Goal: Information Seeking & Learning: Learn about a topic

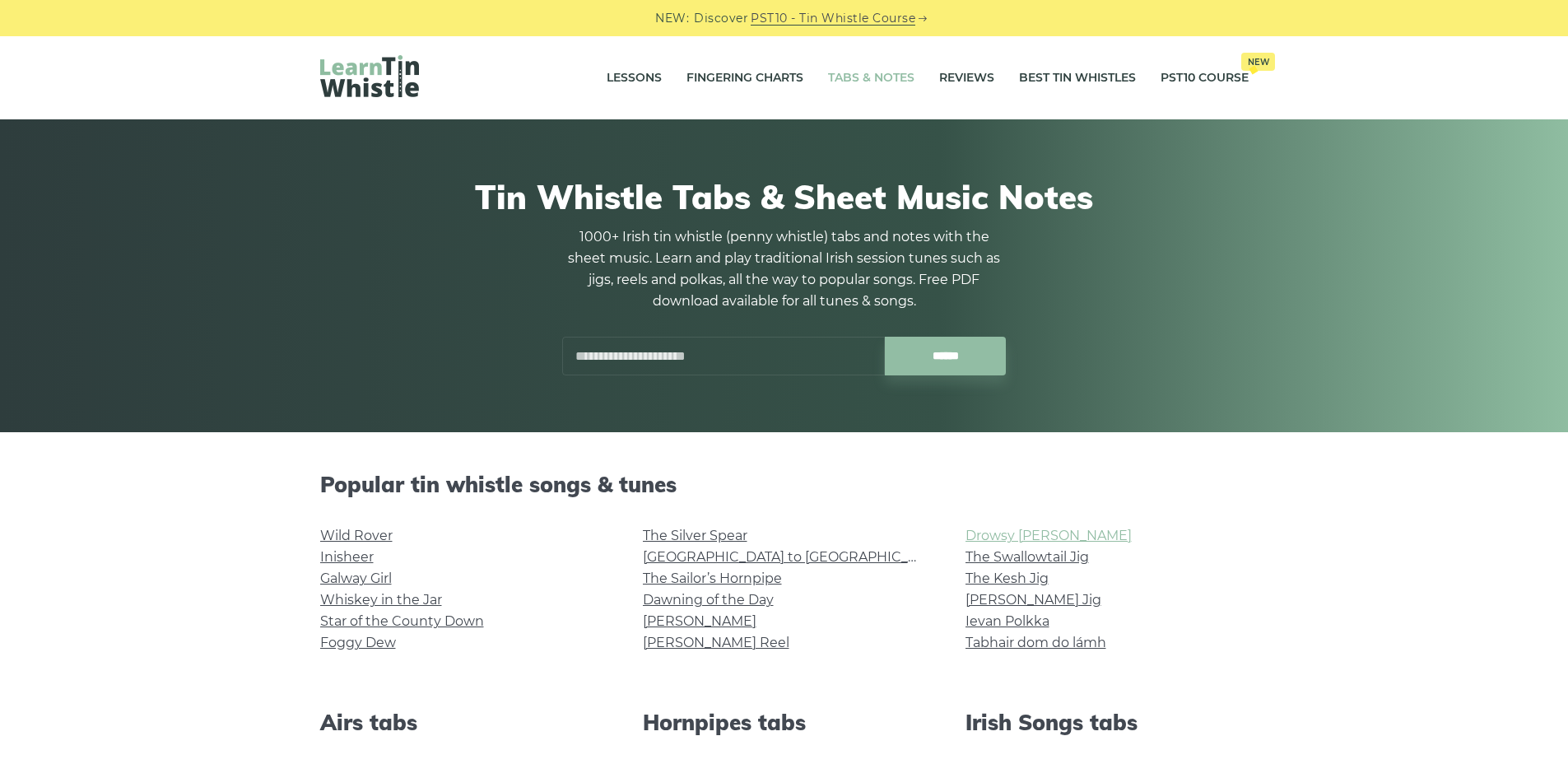
click at [1020, 528] on link "Drowsy [PERSON_NAME]" at bounding box center [1048, 536] width 166 height 16
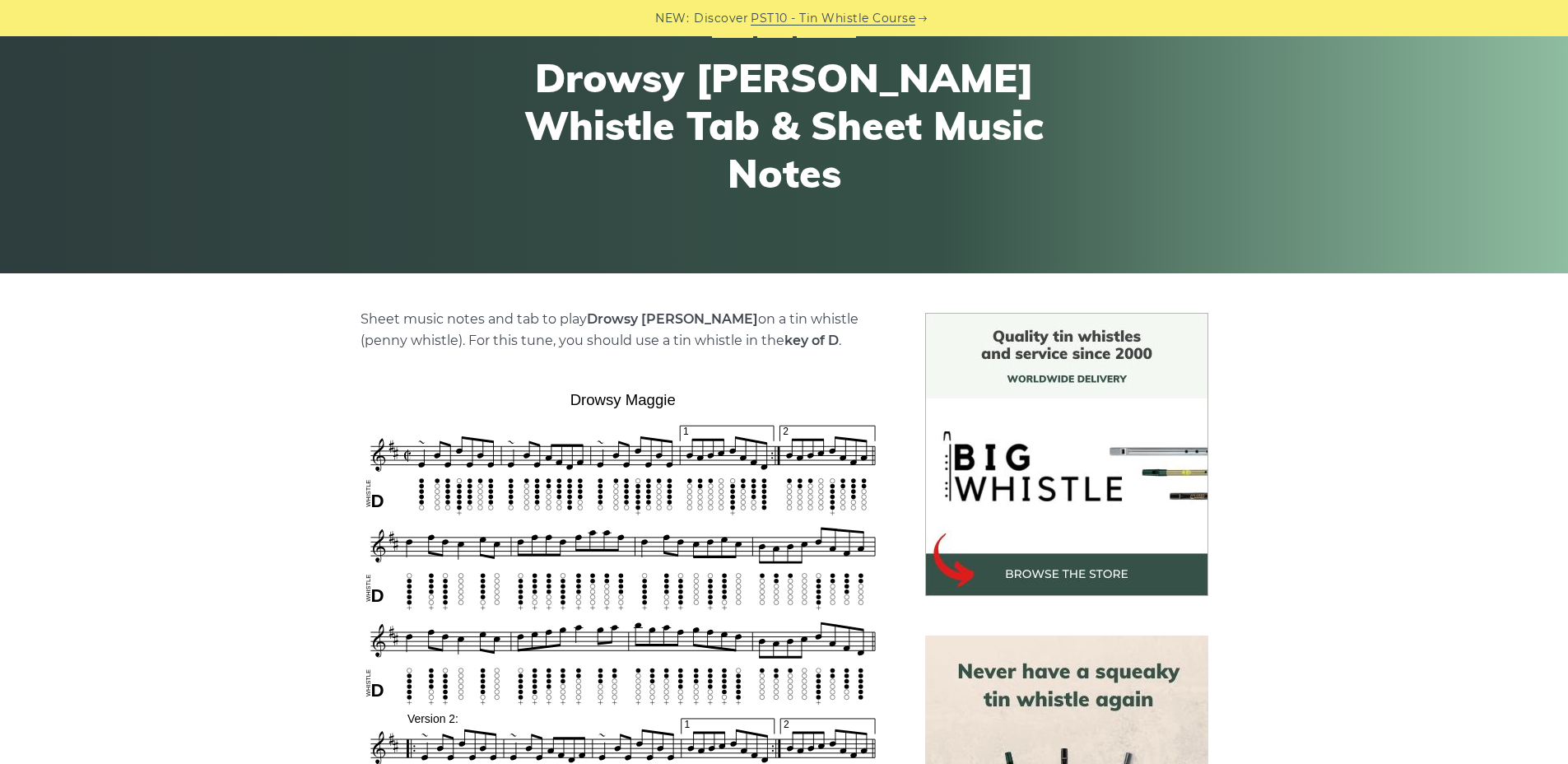
scroll to position [292, 0]
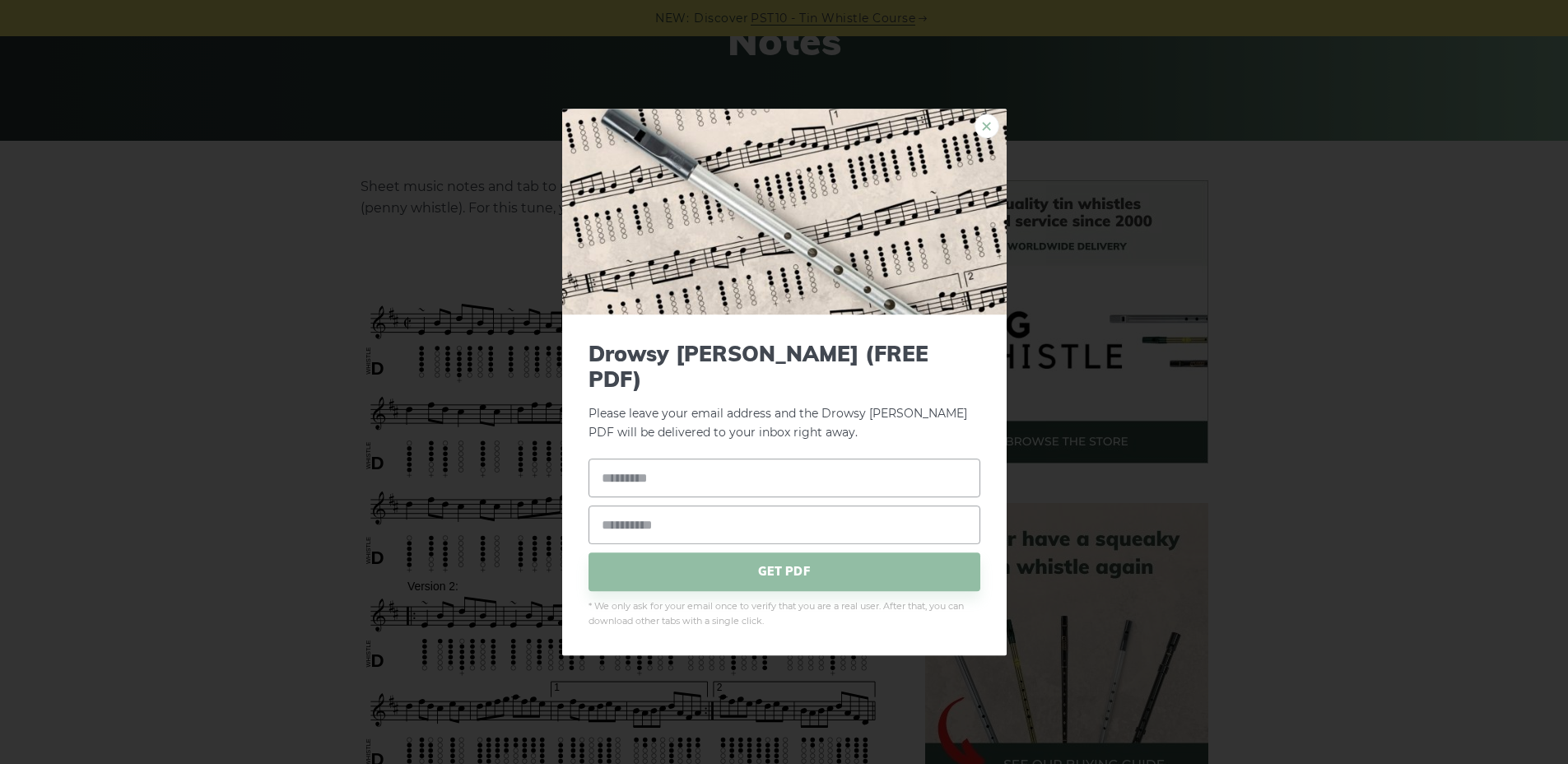
click at [987, 138] on link "×" at bounding box center [986, 126] width 25 height 25
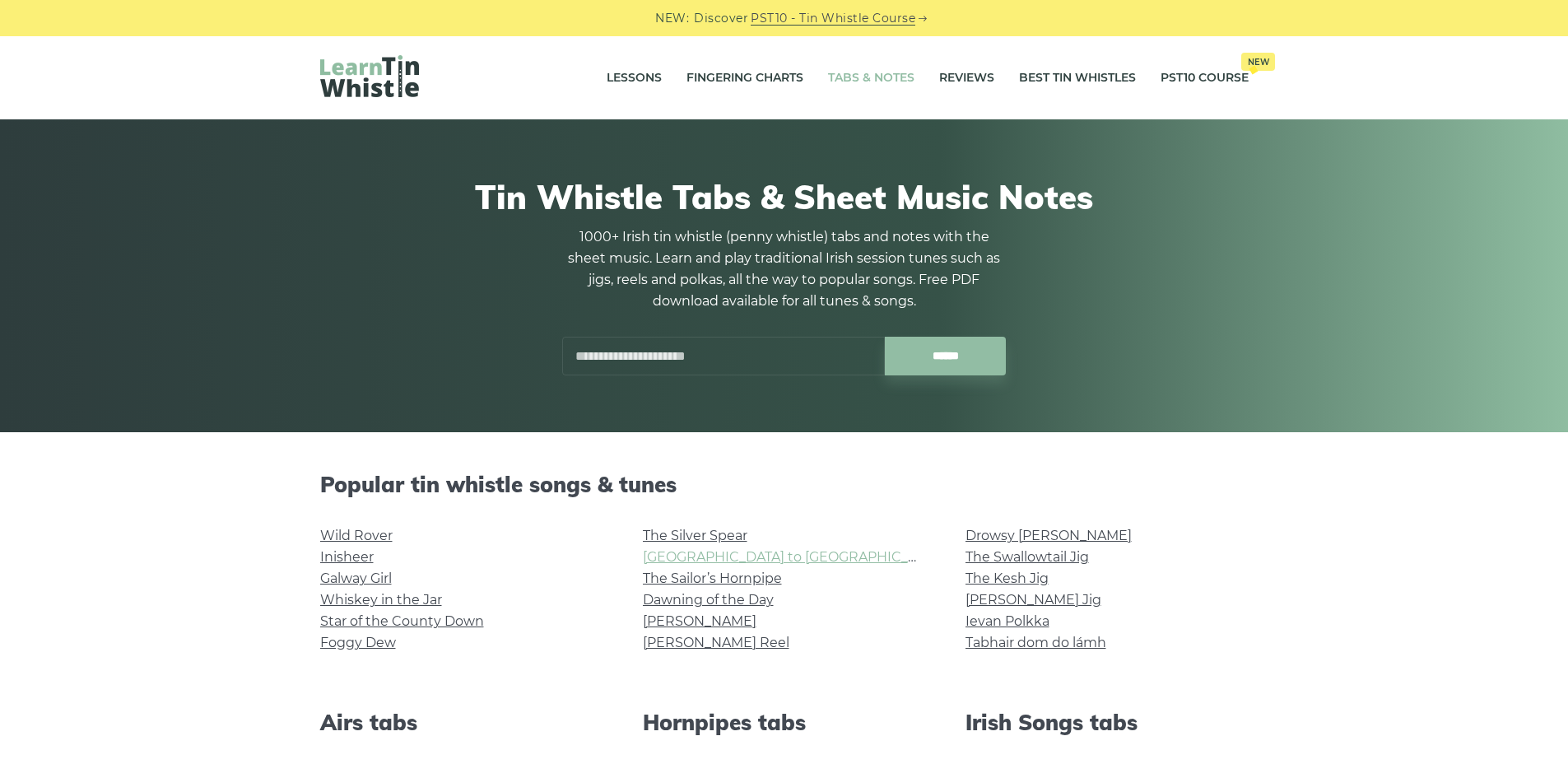
click at [741, 555] on link "[GEOGRAPHIC_DATA] to [GEOGRAPHIC_DATA]" at bounding box center [794, 557] width 304 height 16
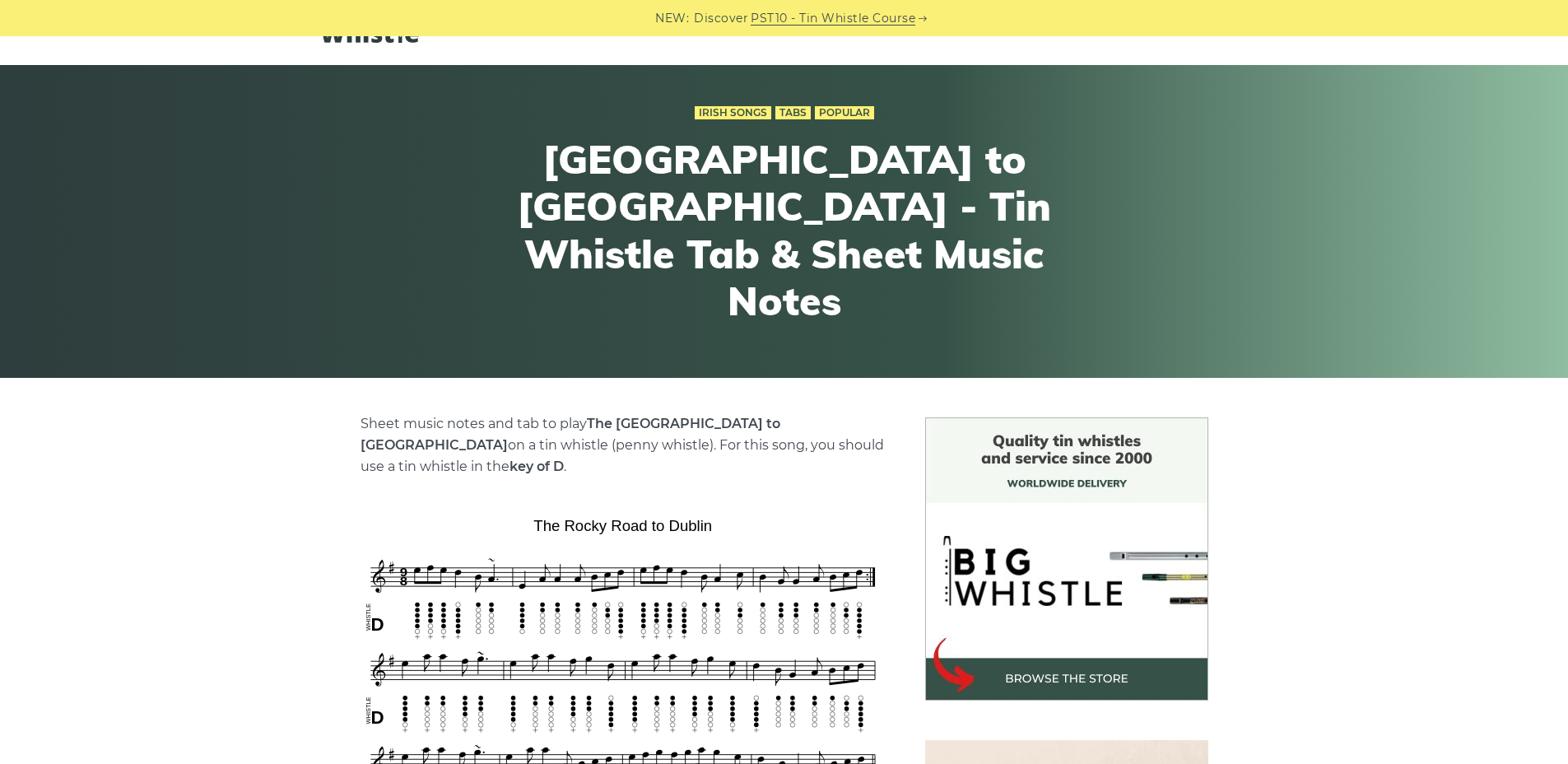
scroll to position [302, 0]
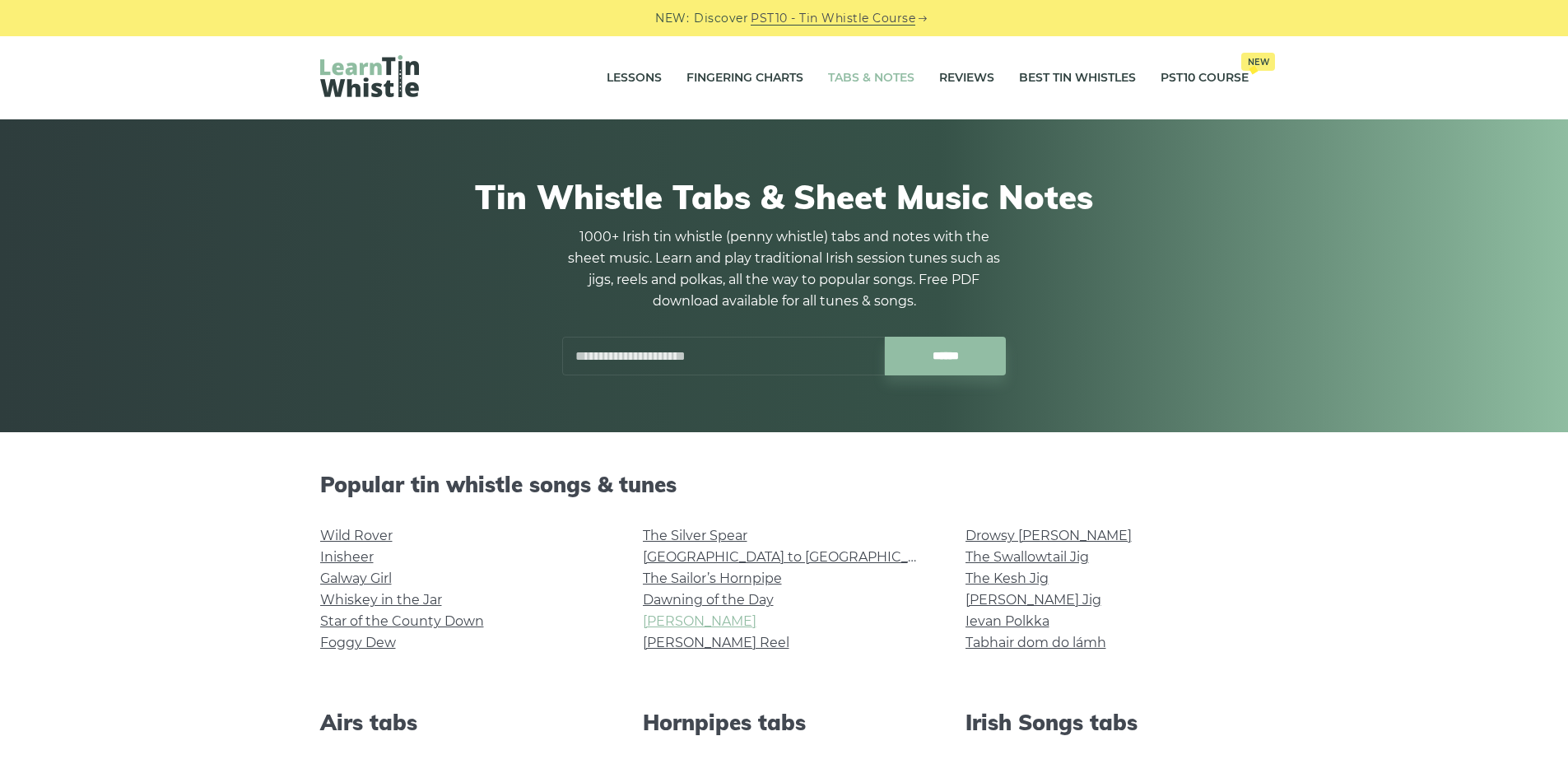
click at [669, 622] on link "[PERSON_NAME]" at bounding box center [700, 622] width 114 height 16
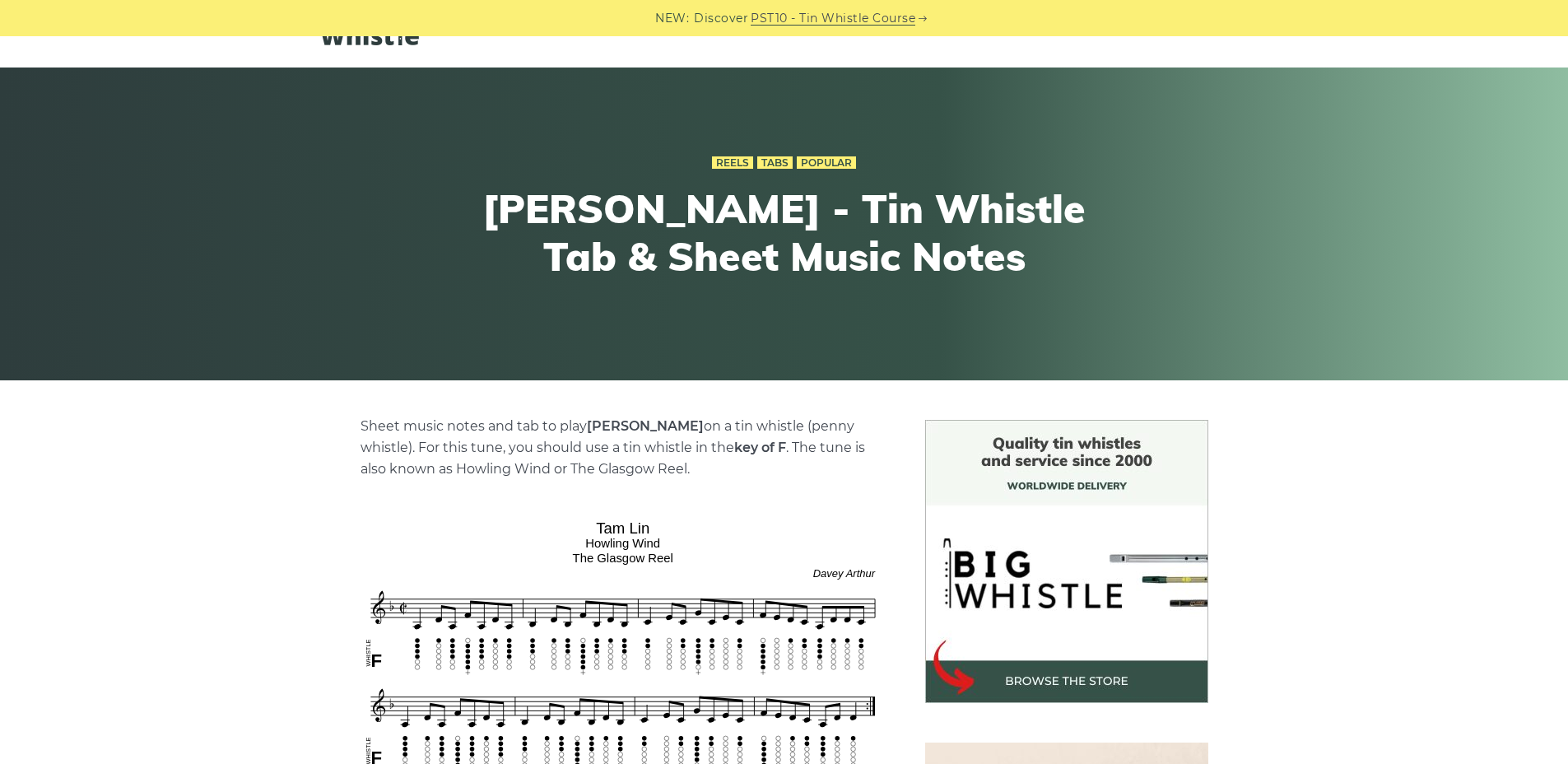
scroll to position [286, 0]
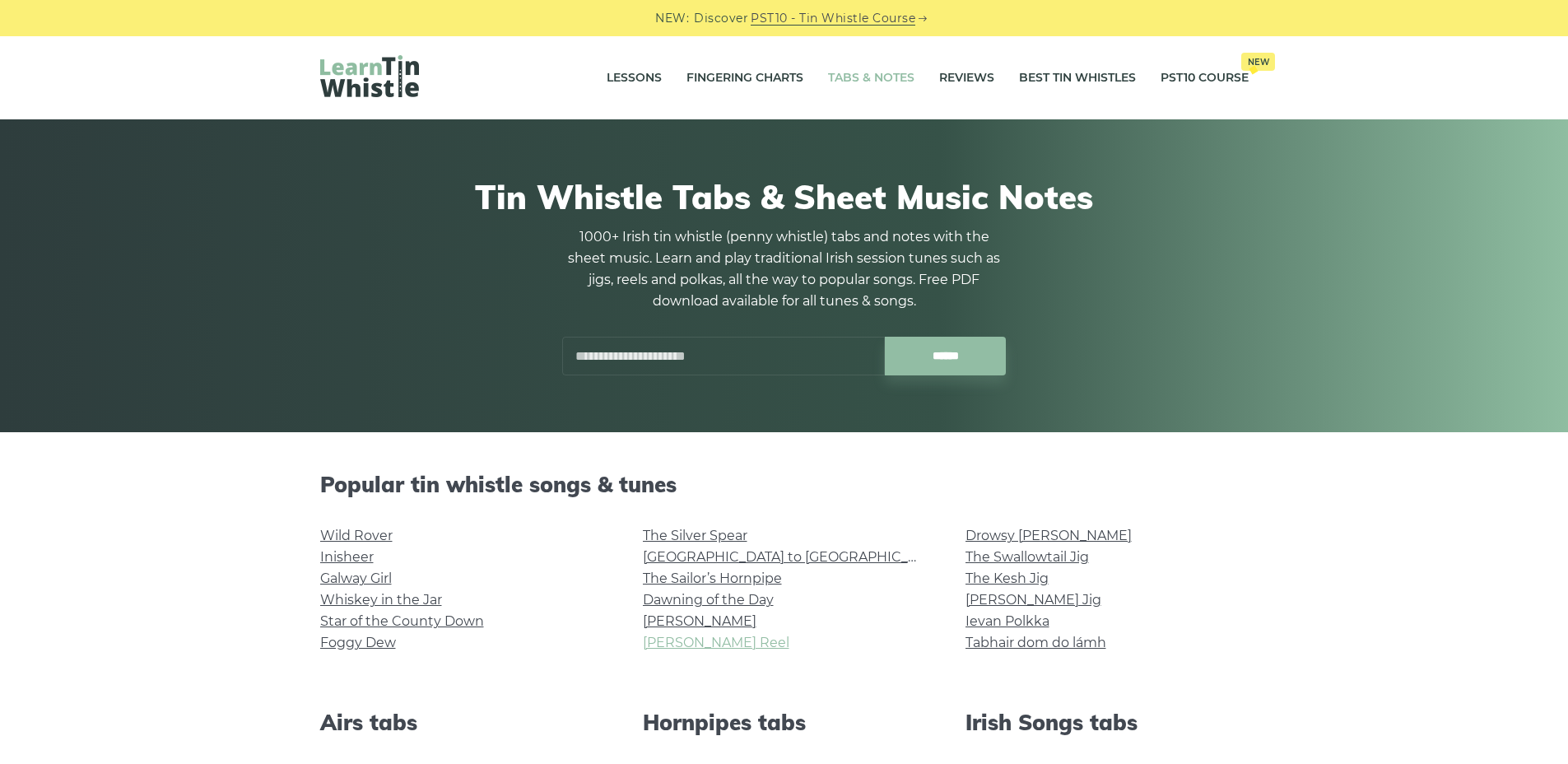
click at [674, 646] on link "[PERSON_NAME] Reel" at bounding box center [716, 643] width 147 height 16
click at [678, 615] on link "[PERSON_NAME]" at bounding box center [700, 622] width 114 height 16
click at [1040, 649] on link "Tabhair dom do lámh" at bounding box center [1035, 643] width 141 height 16
click at [680, 646] on link "[PERSON_NAME] Reel" at bounding box center [716, 643] width 147 height 16
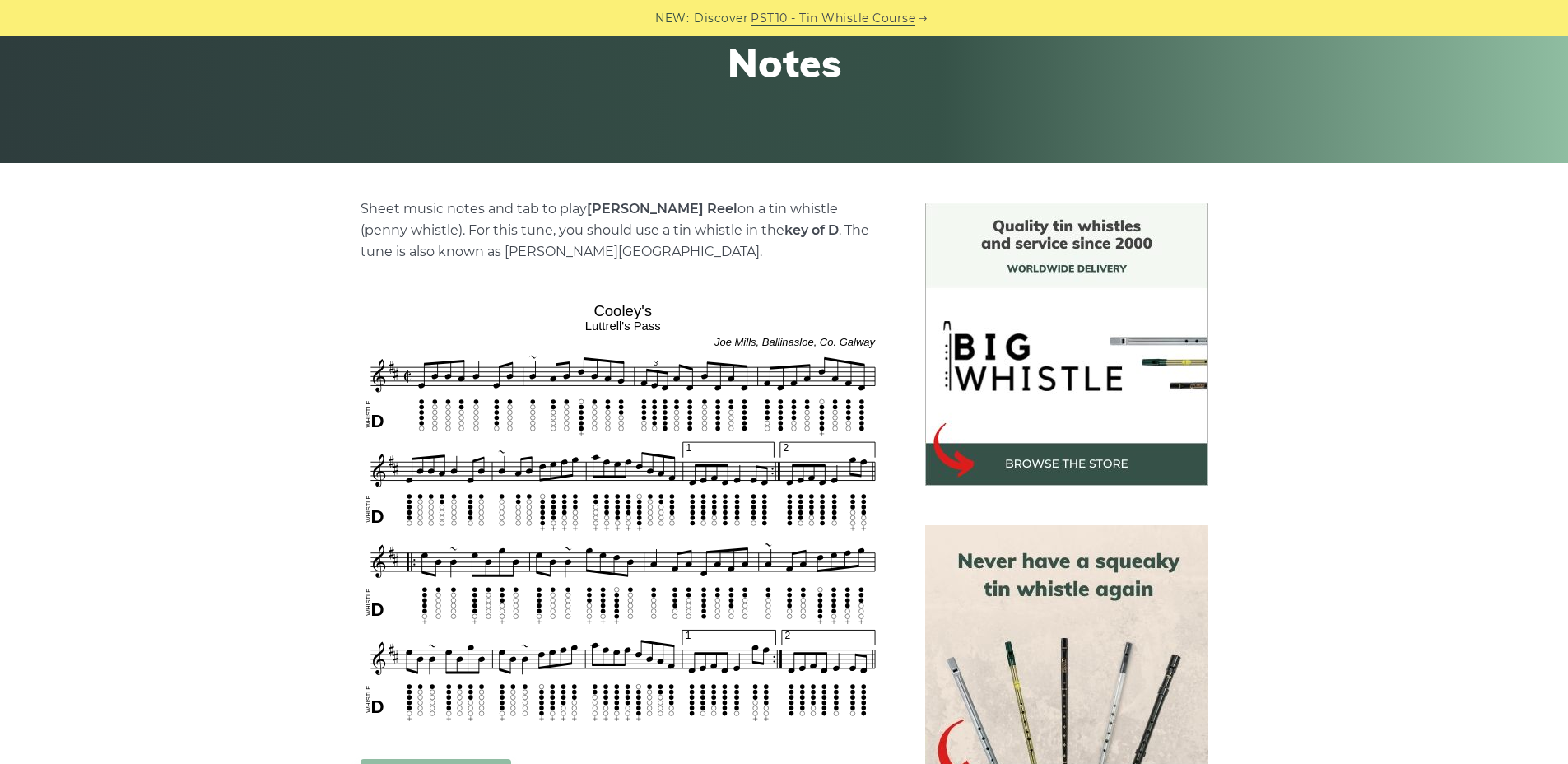
scroll to position [269, 0]
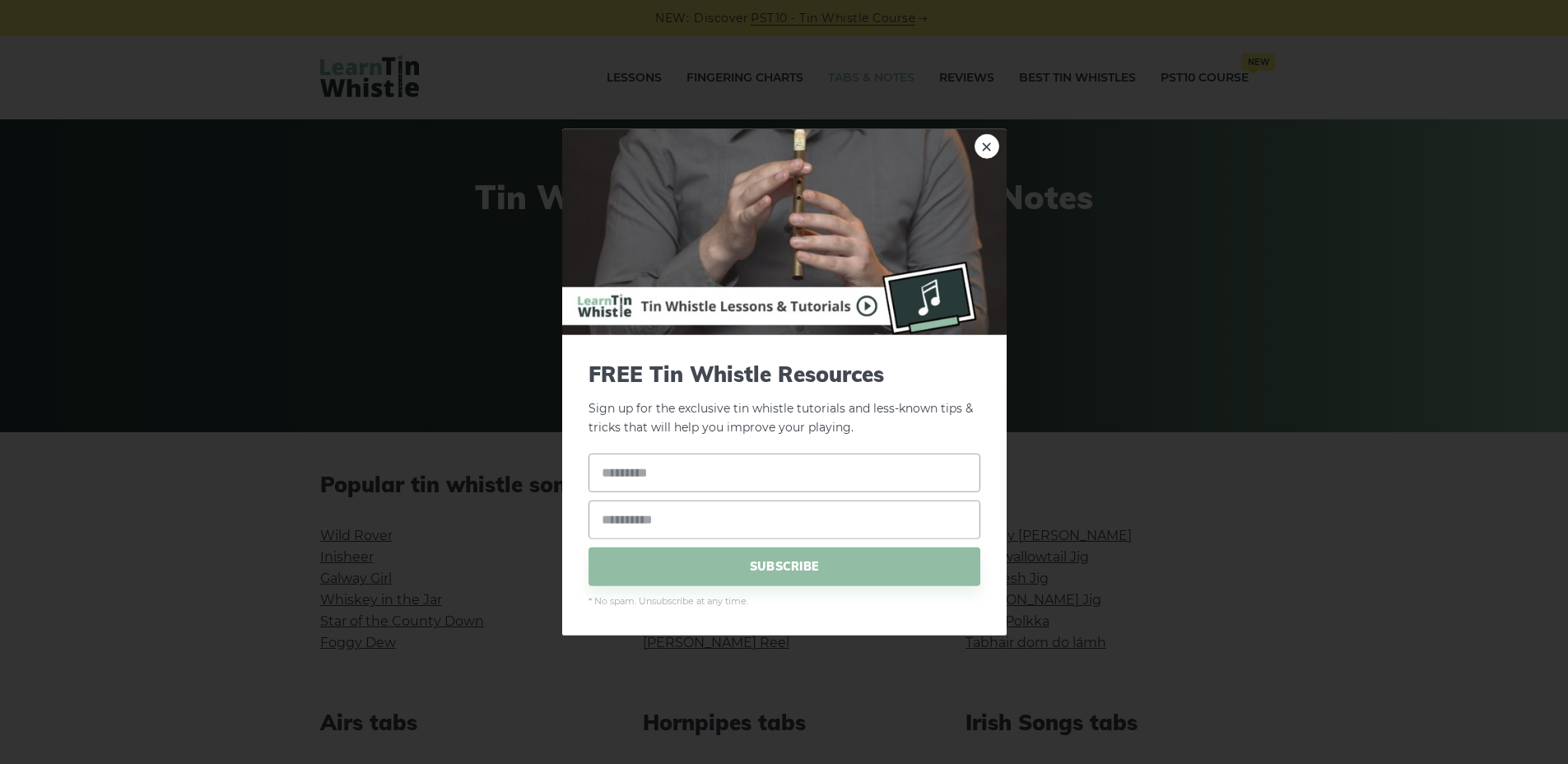
click at [491, 339] on div "× FREE Tin Whistle Resources Sign up for the exclusive tin whistle tutorials an…" at bounding box center [784, 382] width 1568 height 764
click at [987, 159] on link "×" at bounding box center [986, 146] width 25 height 25
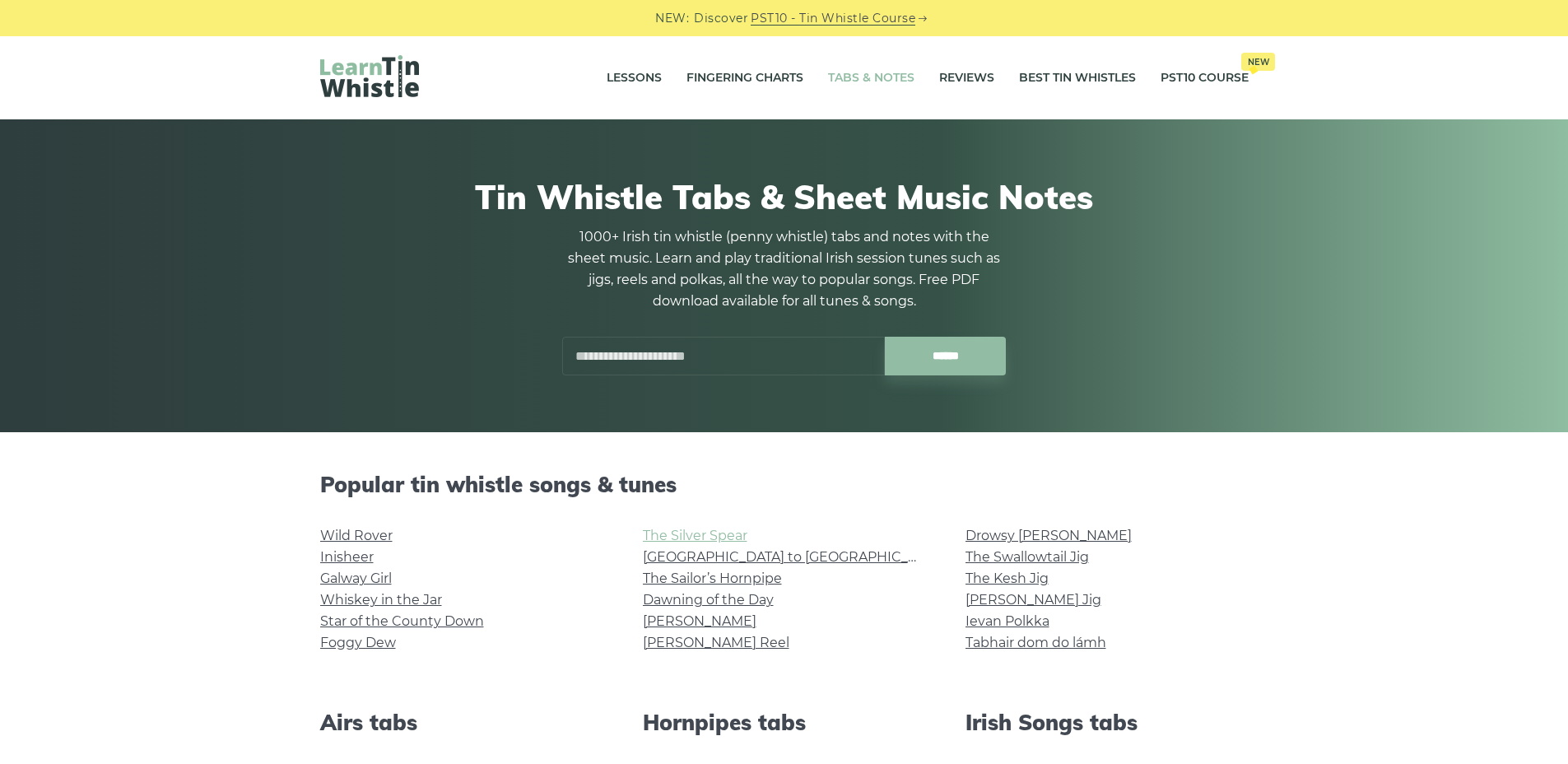
click at [690, 542] on link "The Silver Spear" at bounding box center [695, 536] width 105 height 16
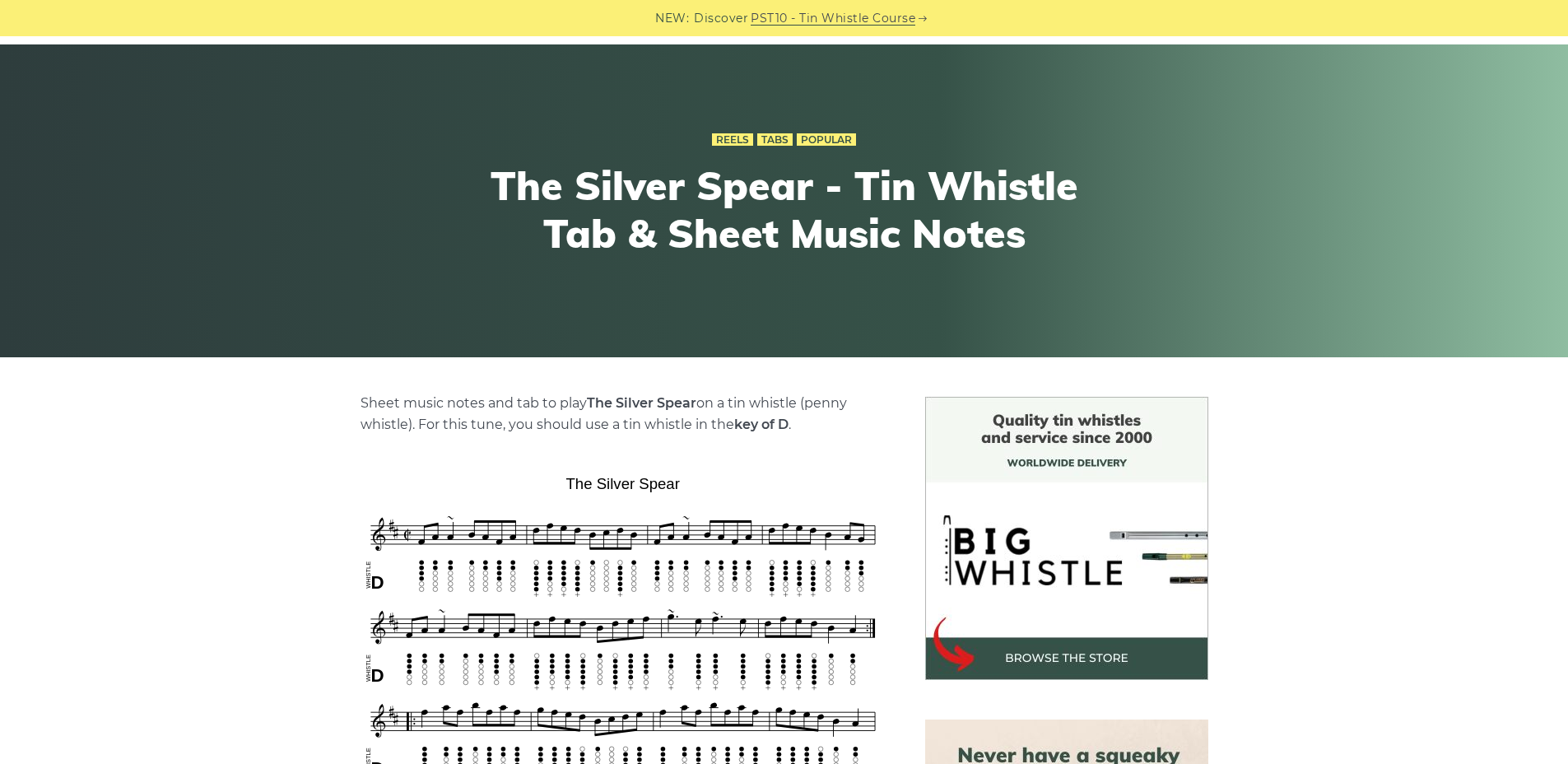
scroll to position [451, 0]
